Goal: Transaction & Acquisition: Purchase product/service

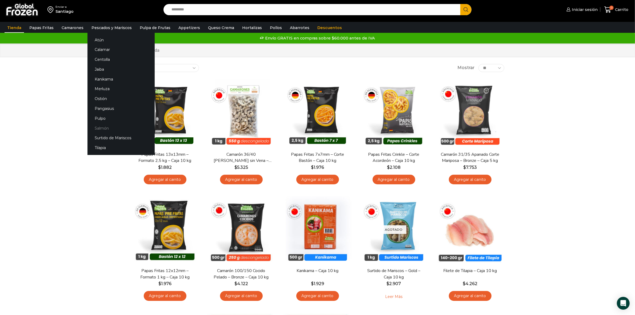
click at [98, 126] on link "Salmón" at bounding box center [120, 128] width 67 height 10
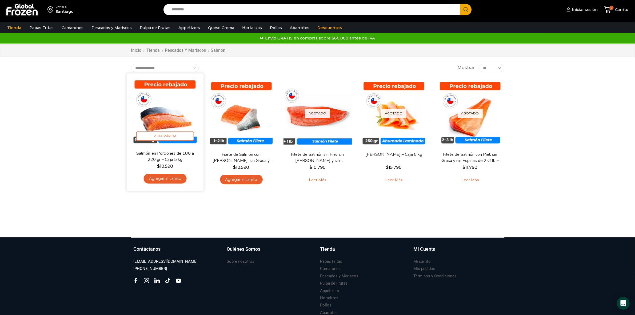
click at [178, 128] on img at bounding box center [165, 111] width 69 height 69
click at [158, 121] on img at bounding box center [165, 111] width 69 height 69
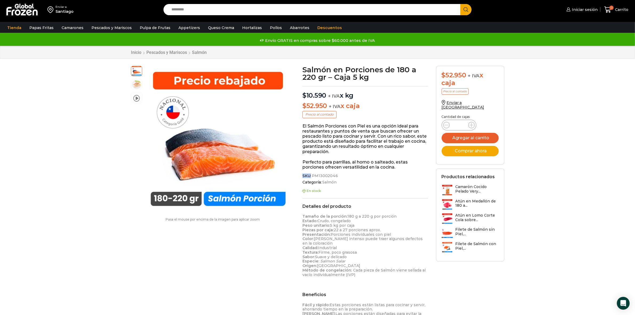
drag, startPoint x: 342, startPoint y: 176, endPoint x: 299, endPoint y: 176, distance: 42.1
click at [299, 176] on div "Salmón en Porciones de 180 a 220 gr – Caja 5 kg $ 10.590 + IVA x kg $ 52.950 + …" at bounding box center [365, 237] width 134 height 343
copy span "SKU:"
drag, startPoint x: 311, startPoint y: 175, endPoint x: 334, endPoint y: 176, distance: 23.0
click at [334, 176] on span "PM13002046" at bounding box center [324, 176] width 27 height 5
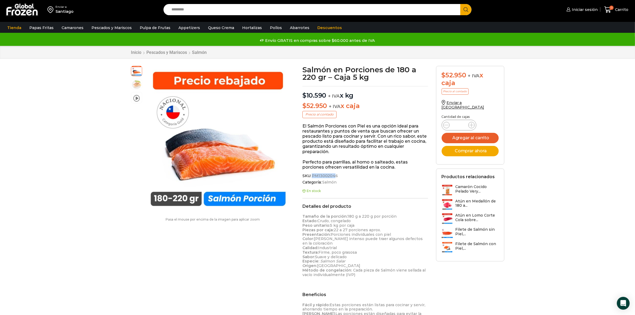
copy span "PM1300204"
